Goal: Information Seeking & Learning: Find specific fact

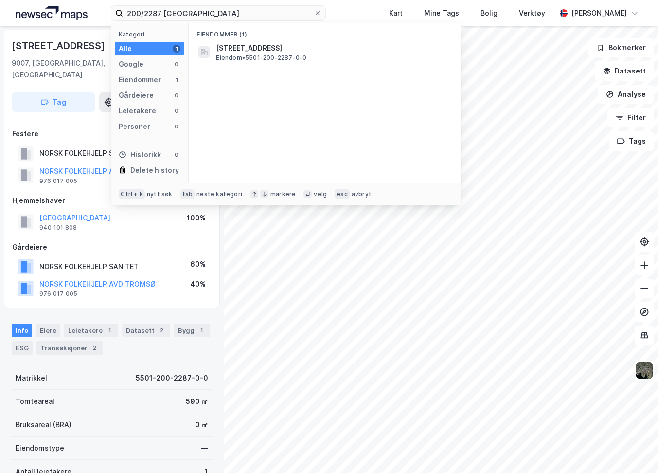
click at [75, 0] on html "200/2287 tromsø Kategori Alle 1 Google 0 Eiendommer 1 Gårdeiere 0 Leietakere 0 …" at bounding box center [329, 236] width 658 height 473
click at [239, 51] on span "[STREET_ADDRESS]" at bounding box center [249, 48] width 66 height 12
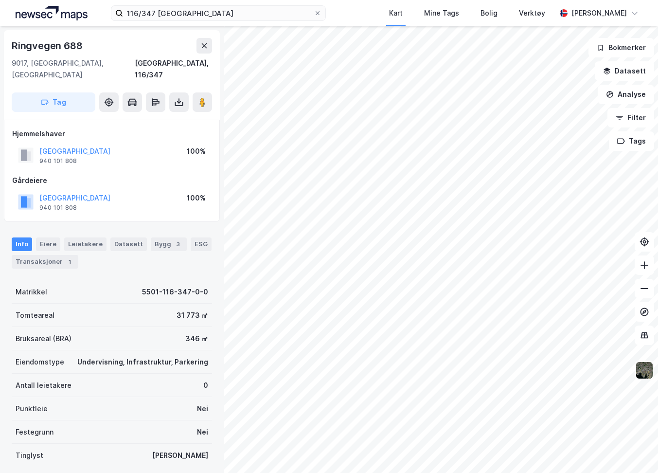
click at [638, 375] on img at bounding box center [644, 370] width 18 height 18
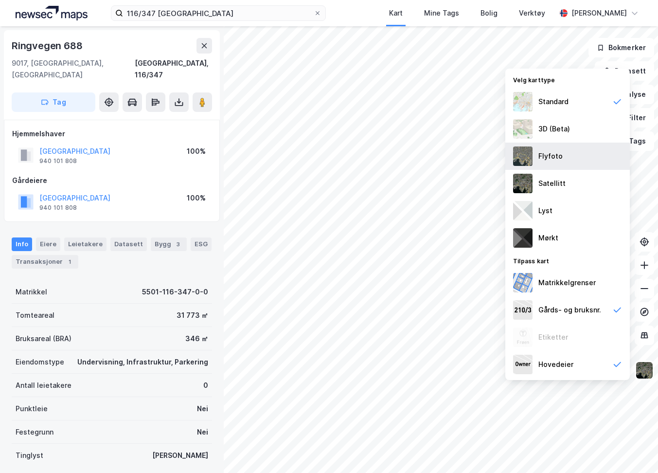
click at [568, 163] on div "Flyfoto" at bounding box center [567, 156] width 125 height 27
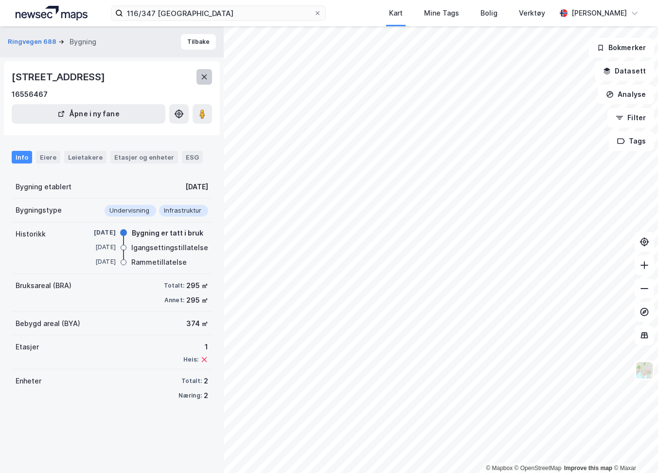
click at [198, 76] on button at bounding box center [204, 77] width 16 height 16
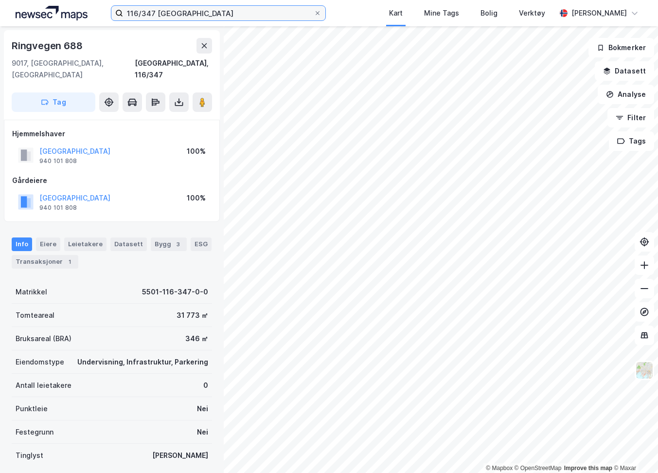
click at [220, 12] on input "116/347 [GEOGRAPHIC_DATA]" at bounding box center [218, 13] width 191 height 15
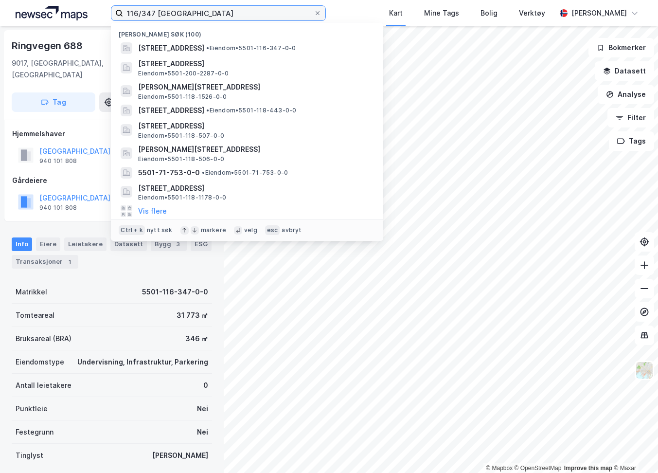
click at [220, 12] on input "116/347 [GEOGRAPHIC_DATA]" at bounding box center [218, 13] width 191 height 15
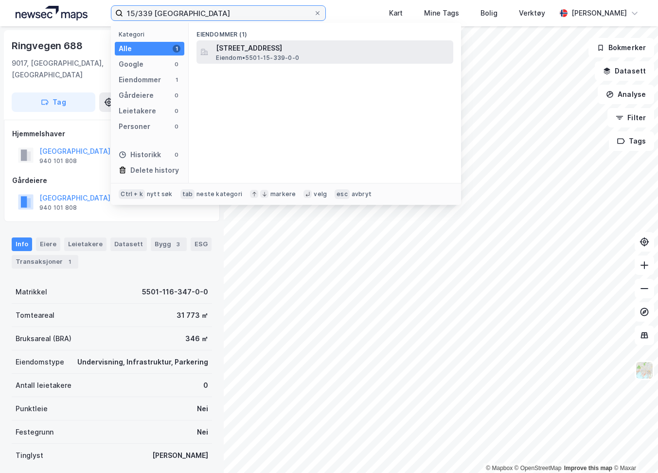
type input "15/339 [GEOGRAPHIC_DATA]"
click at [223, 51] on span "[STREET_ADDRESS]" at bounding box center [332, 48] width 233 height 12
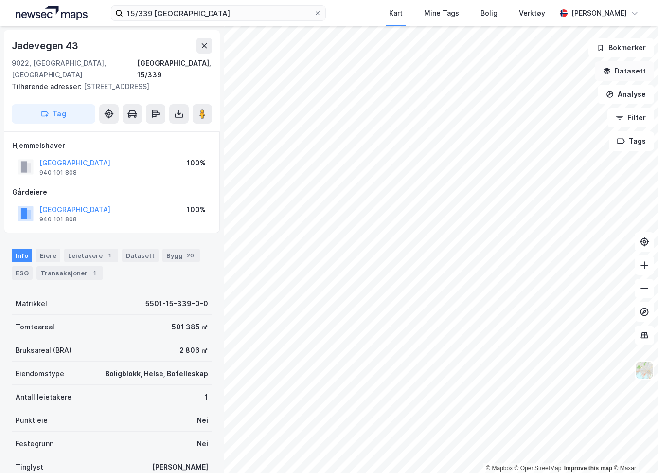
click at [611, 69] on icon "button" at bounding box center [607, 71] width 8 height 8
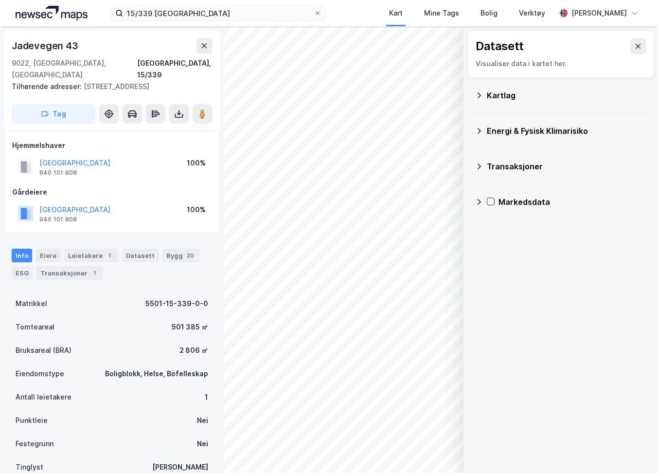
click at [523, 100] on div "Kartlag" at bounding box center [567, 95] width 160 height 12
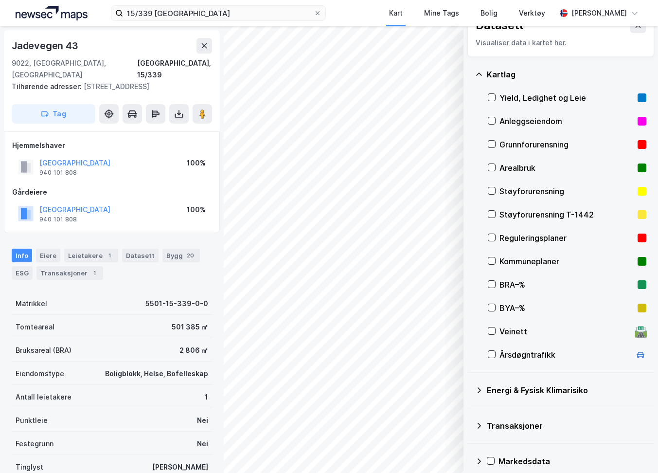
scroll to position [31, 0]
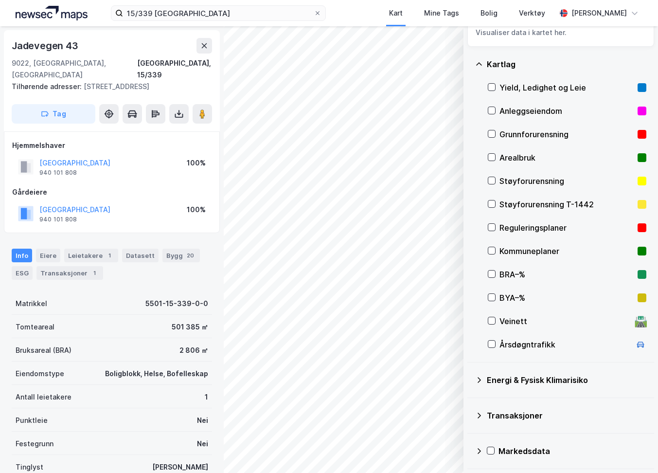
click at [540, 384] on div "Energi & Fysisk Klimarisiko" at bounding box center [567, 380] width 160 height 12
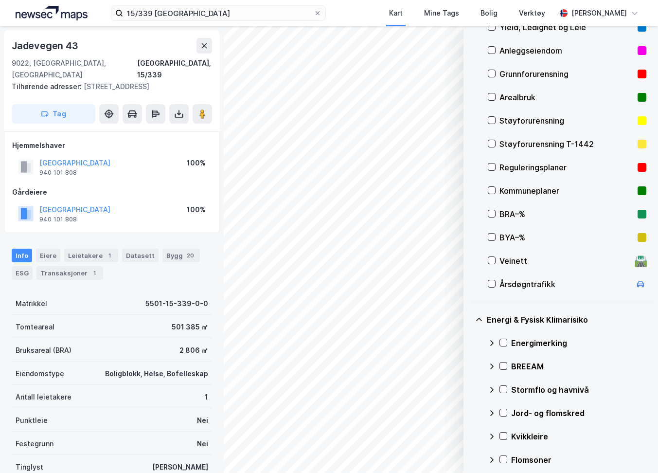
scroll to position [171, 0]
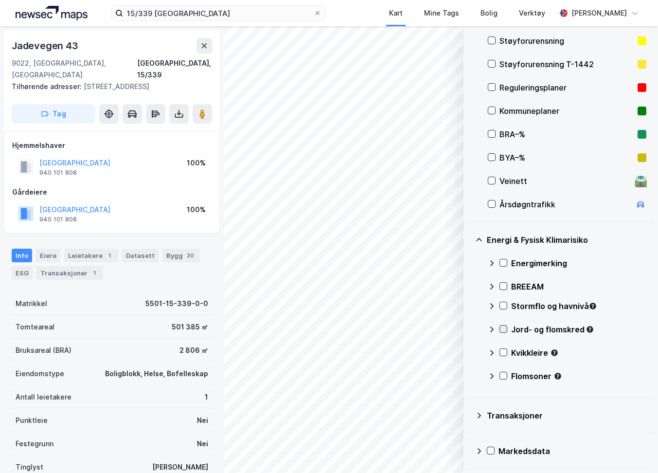
click at [500, 328] on div at bounding box center [504, 329] width 8 height 8
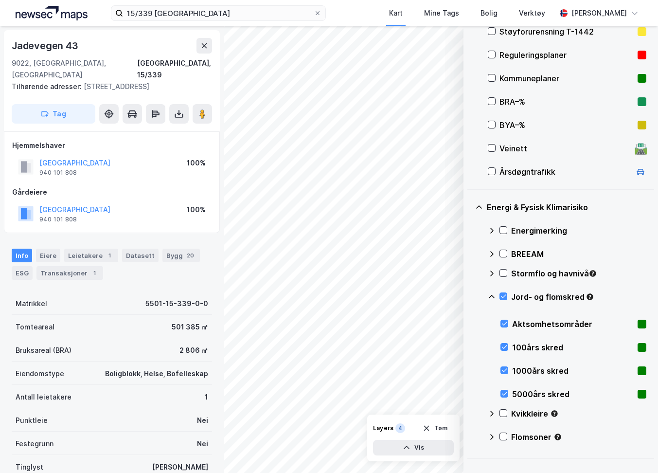
scroll to position [220, 0]
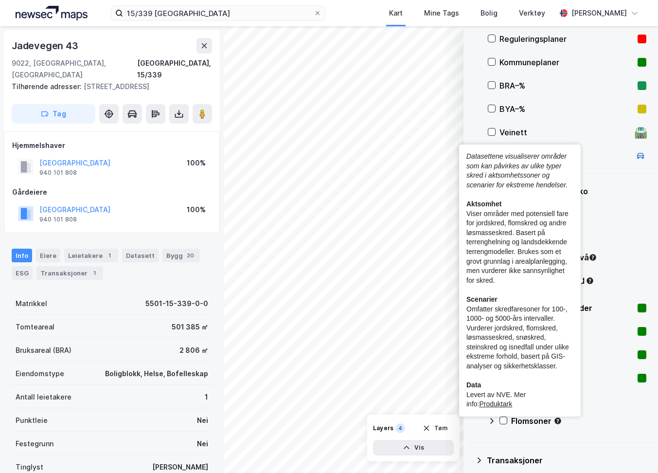
click at [593, 282] on icon "Tooltip anchor" at bounding box center [590, 280] width 6 height 6
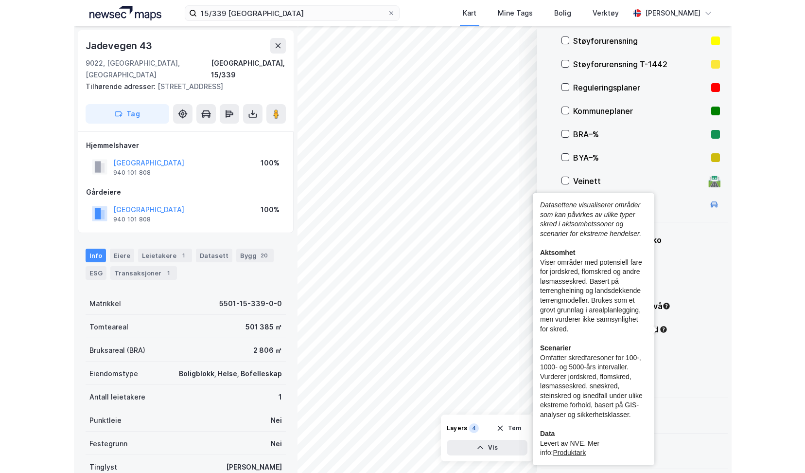
scroll to position [171, 0]
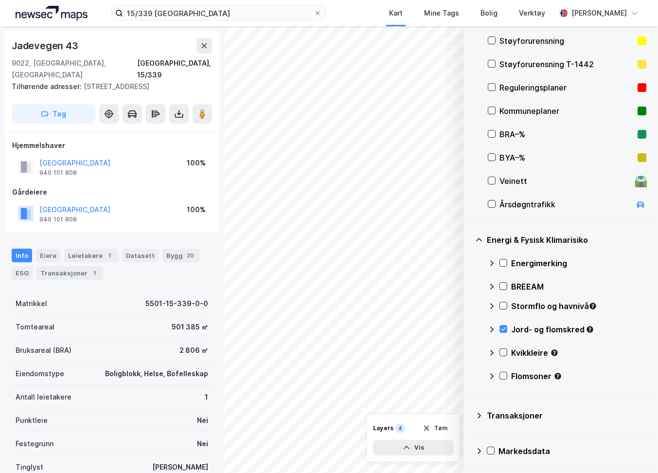
click at [508, 351] on div "Kvikkleire" at bounding box center [567, 356] width 159 height 23
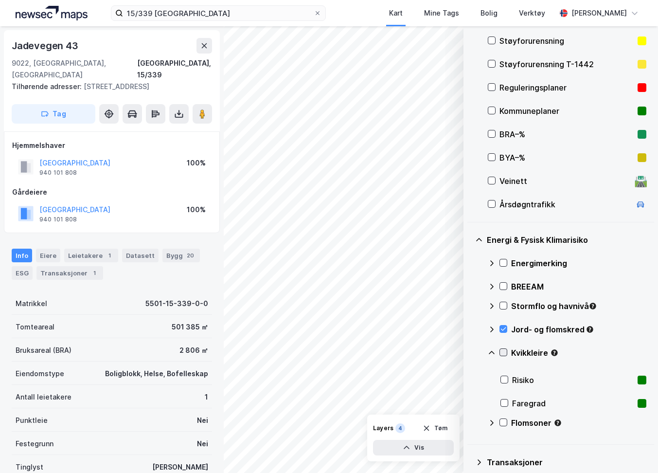
click at [503, 352] on icon at bounding box center [503, 352] width 7 height 7
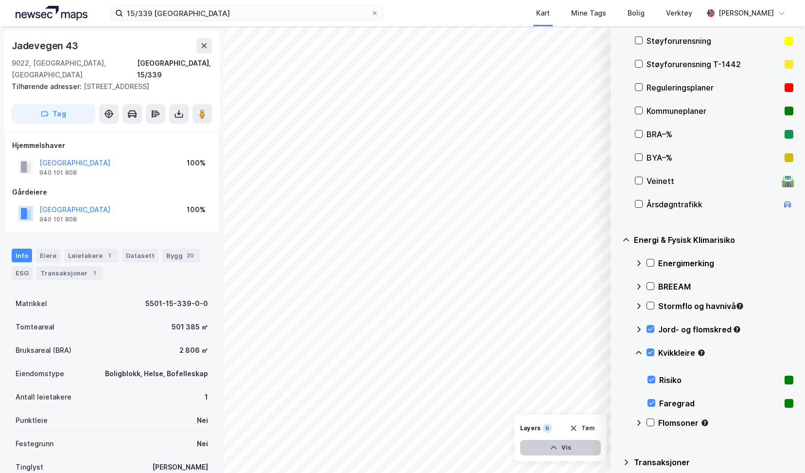
click at [577, 444] on button "Vis" at bounding box center [560, 448] width 81 height 16
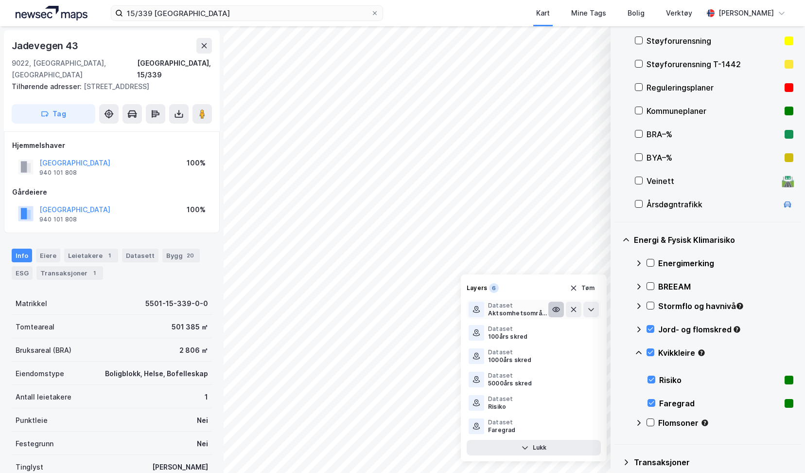
click at [551, 304] on button at bounding box center [557, 310] width 16 height 16
click at [557, 328] on button at bounding box center [557, 333] width 16 height 16
click at [554, 356] on icon at bounding box center [557, 356] width 8 height 8
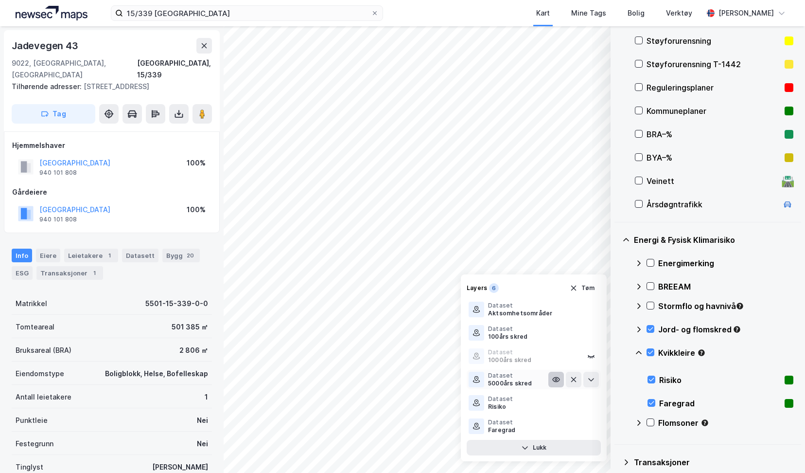
click at [557, 378] on icon at bounding box center [557, 379] width 8 height 8
click at [553, 357] on icon at bounding box center [557, 356] width 8 height 8
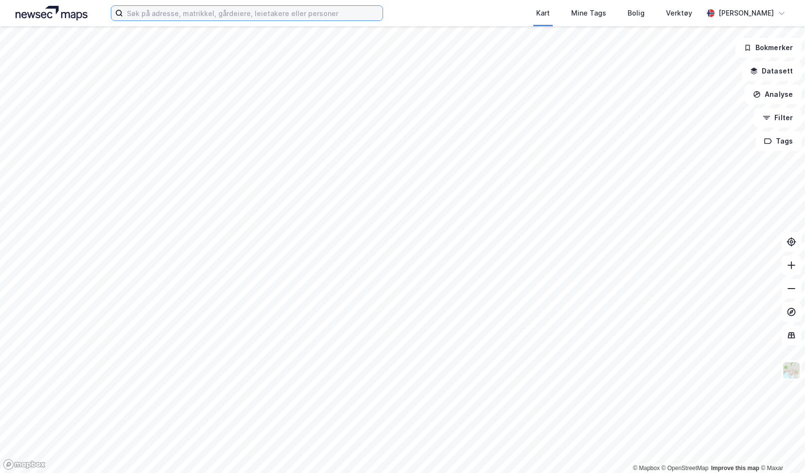
click at [168, 11] on input at bounding box center [253, 13] width 260 height 15
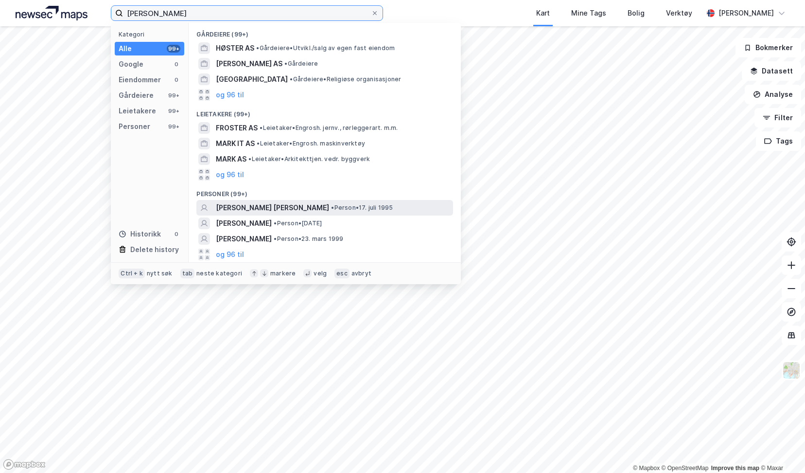
type input "mark jarmes foster"
click at [267, 204] on span "MARK JAMES FOSTER" at bounding box center [272, 208] width 113 height 12
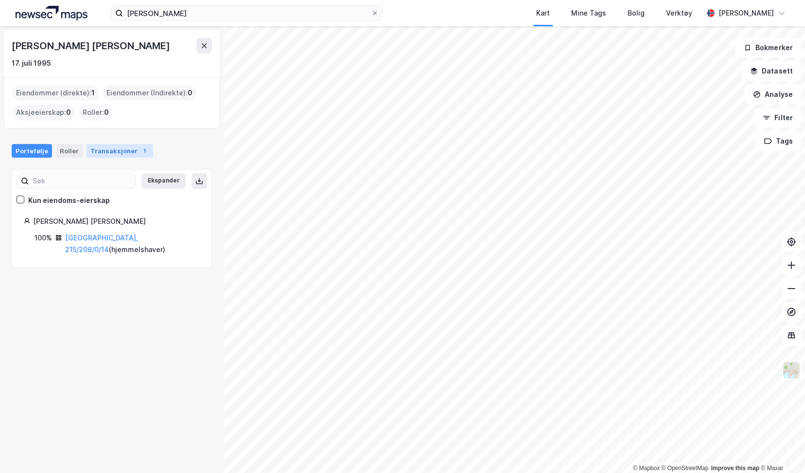
click at [89, 156] on div "Transaksjoner 1" at bounding box center [120, 151] width 67 height 14
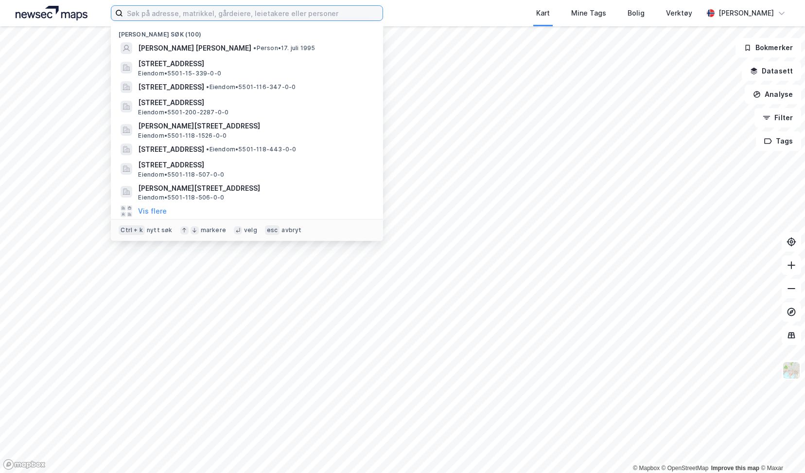
click at [191, 6] on input at bounding box center [253, 13] width 260 height 15
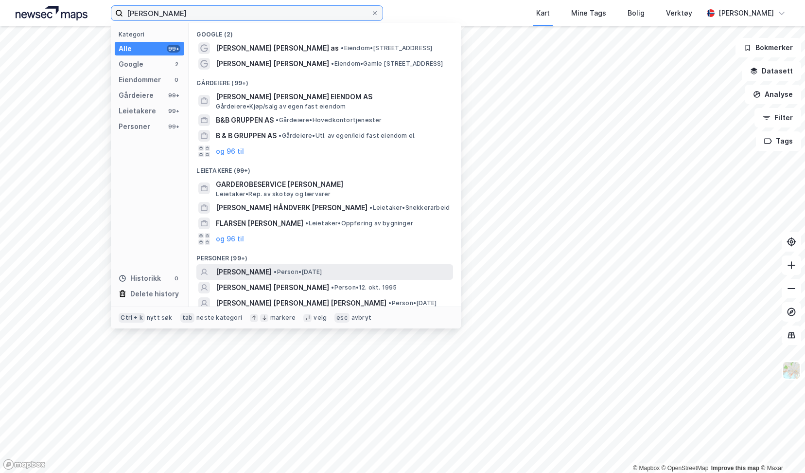
scroll to position [20, 0]
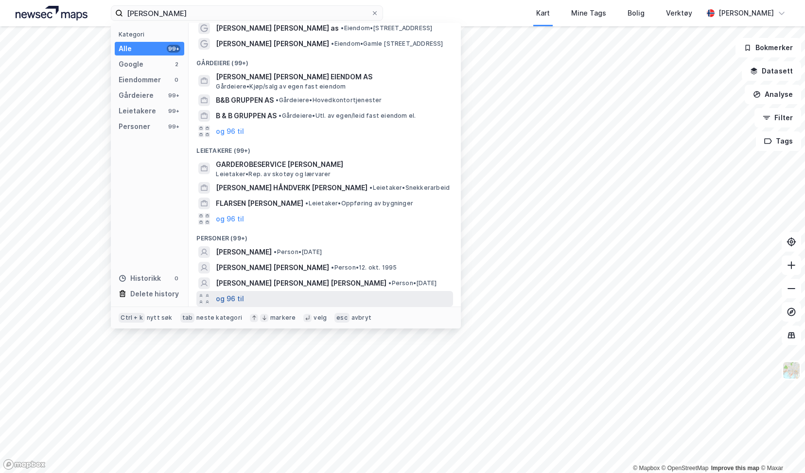
click at [226, 296] on button "og 96 til" at bounding box center [230, 299] width 28 height 12
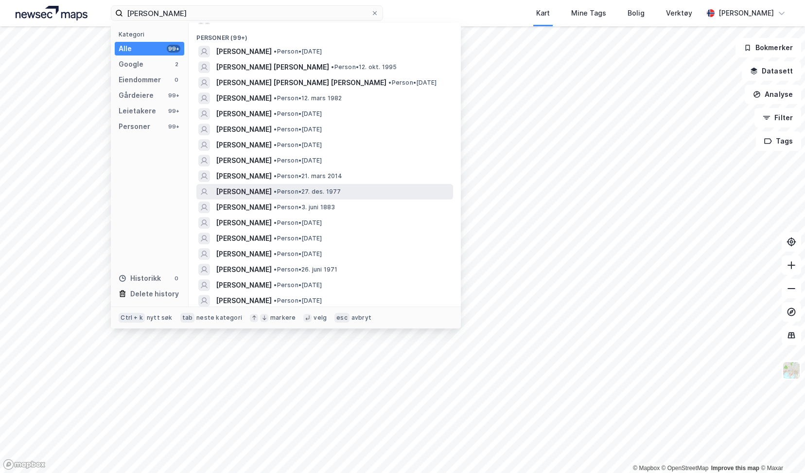
scroll to position [214, 0]
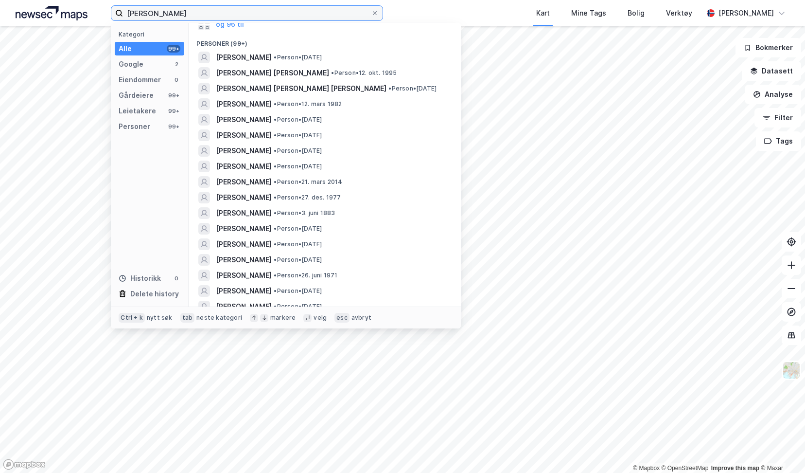
click at [157, 12] on input "henrik b larsen" at bounding box center [247, 13] width 248 height 15
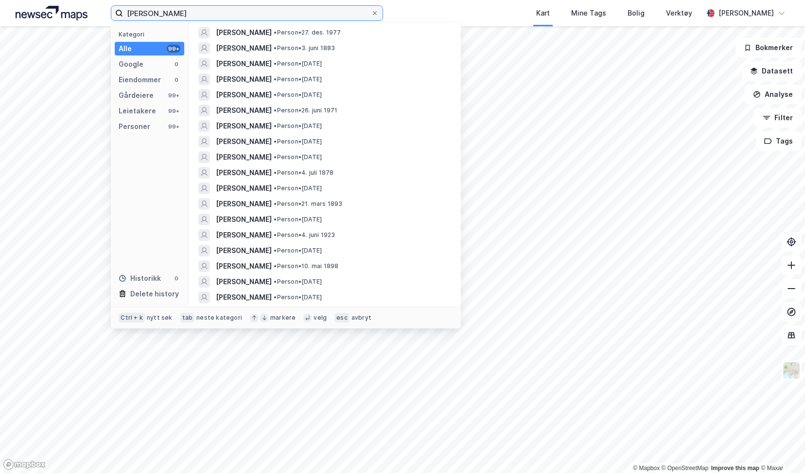
scroll to position [389, 0]
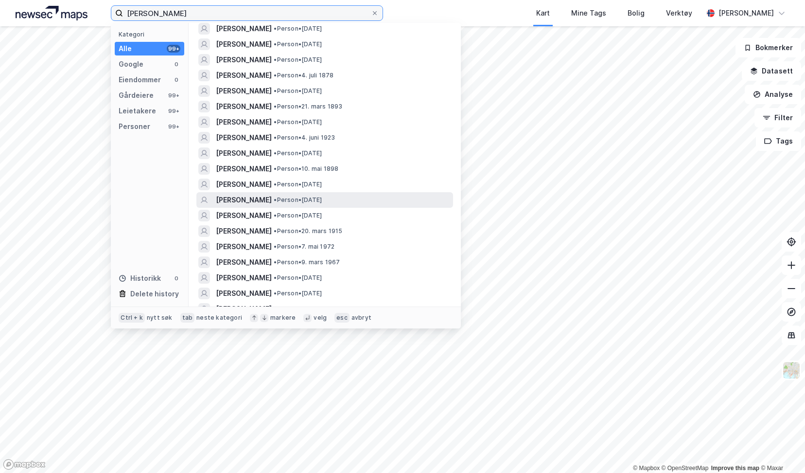
type input "henrik larsen"
click at [322, 198] on span "• Person • 15. apr. 1997" at bounding box center [298, 200] width 48 height 8
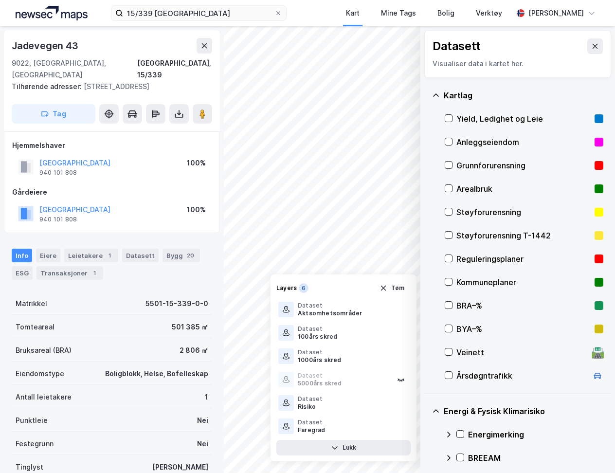
scroll to position [171, 0]
